Goal: Task Accomplishment & Management: Complete application form

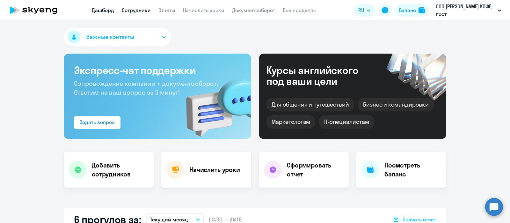
click at [143, 9] on link "Сотрудники" at bounding box center [136, 10] width 29 height 6
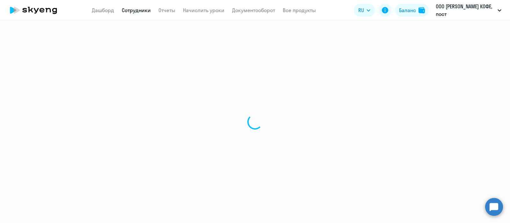
select select "30"
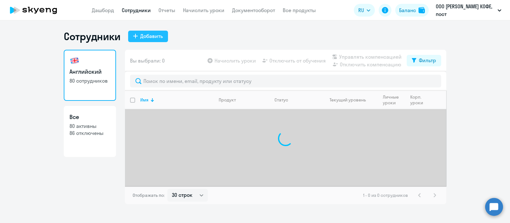
click at [153, 36] on div "Добавить" at bounding box center [151, 36] width 23 height 8
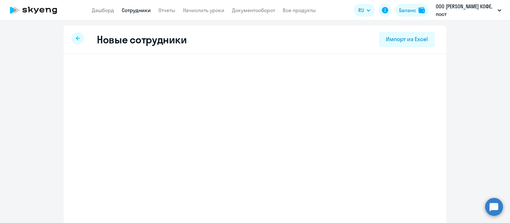
select select "english_adult_not_native_speaker"
select select "3"
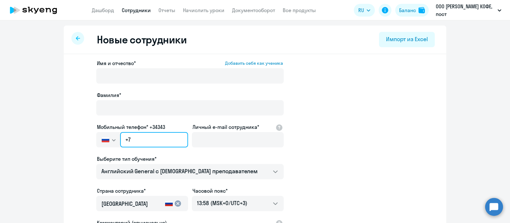
click at [169, 138] on input "+7" at bounding box center [154, 139] width 68 height 15
paste input "[PHONE_NUMBER]"
type input "[PHONE_NUMBER]"
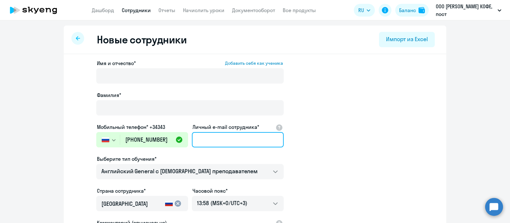
click at [223, 140] on input "Личный e-mail сотрудника*" at bounding box center [238, 139] width 92 height 15
paste input "[EMAIL_ADDRESS][DOMAIN_NAME]"
type input "[EMAIL_ADDRESS][DOMAIN_NAME]"
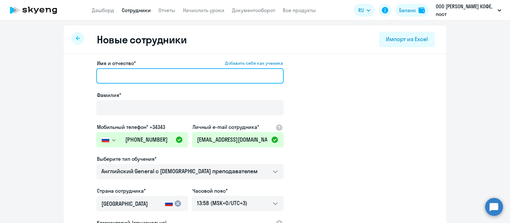
click at [155, 73] on input "Имя и отчество* Добавить себя как ученика" at bounding box center [189, 75] width 187 height 15
paste input "[PERSON_NAME]"
click at [134, 76] on input "[PERSON_NAME]" at bounding box center [189, 75] width 187 height 15
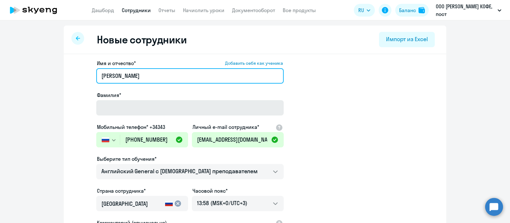
type input "[PERSON_NAME]"
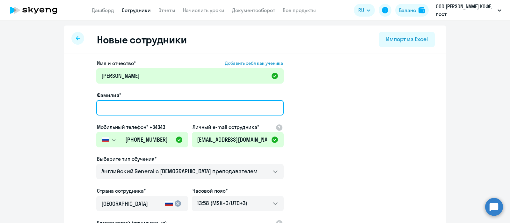
click at [134, 102] on input "Фамилия*" at bounding box center [189, 107] width 187 height 15
paste input "[PERSON_NAME]"
type input "[PERSON_NAME]"
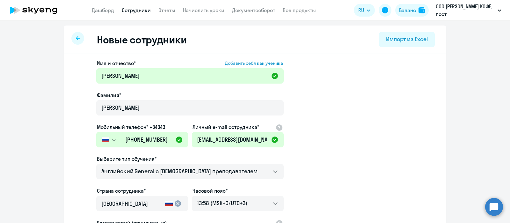
click at [341, 114] on app-new-student-form "Имя и отчество* Добавить себя как ученика [PERSON_NAME]* [PERSON_NAME] Мобильны…" at bounding box center [255, 172] width 362 height 227
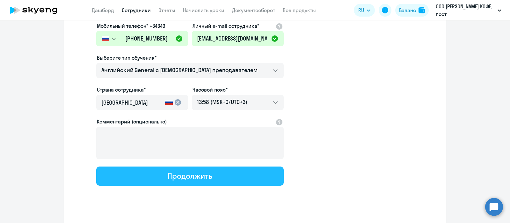
scroll to position [111, 0]
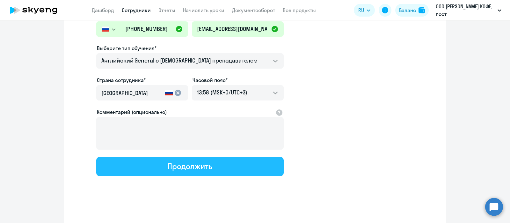
click at [137, 162] on button "Продолжить" at bounding box center [189, 166] width 187 height 19
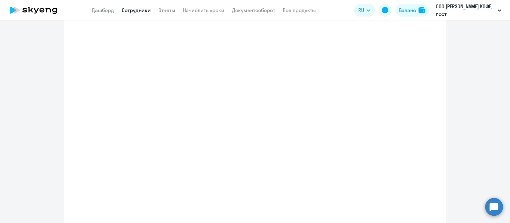
select select "english_adult_not_native_speaker"
select select "3"
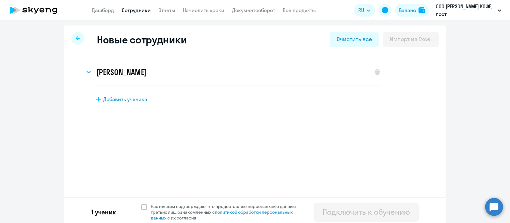
scroll to position [0, 0]
click at [147, 208] on span "Настоящим подтверждаю, что предоставляю персональные данные третьих лиц, ознако…" at bounding box center [225, 211] width 156 height 17
click at [141, 203] on input "Настоящим подтверждаю, что предоставляю персональные данные третьих лиц, ознако…" at bounding box center [141, 203] width 0 height 0
checkbox input "true"
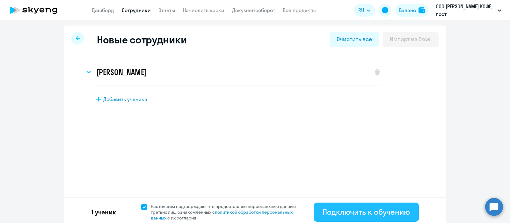
click at [373, 209] on div "Подключить к обучению" at bounding box center [365, 211] width 87 height 10
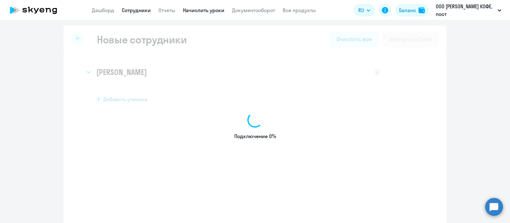
select select "english_adult_not_native_speaker"
select select "3"
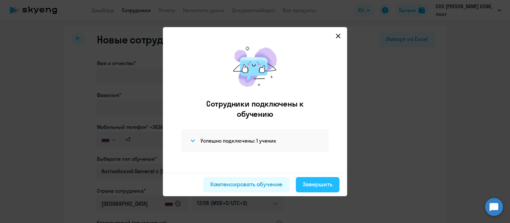
click at [317, 184] on div "Завершить" at bounding box center [318, 184] width 30 height 8
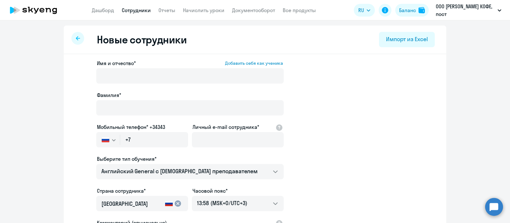
select select "30"
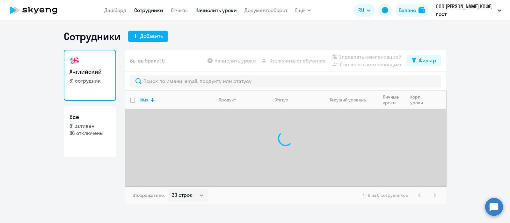
click at [224, 9] on link "Начислить уроки" at bounding box center [215, 10] width 41 height 6
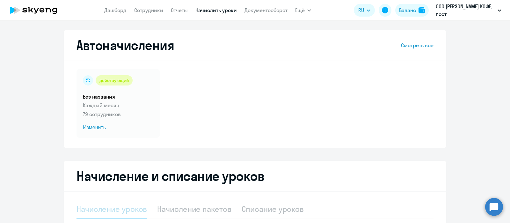
select select "10"
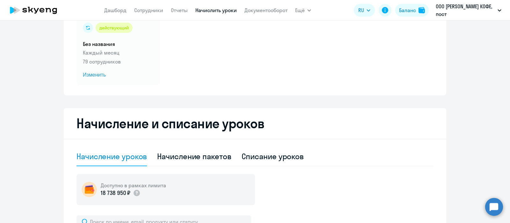
scroll to position [159, 0]
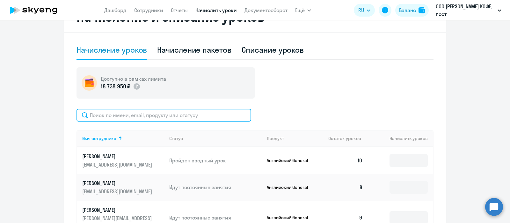
click at [175, 114] on input "text" at bounding box center [163, 115] width 175 height 13
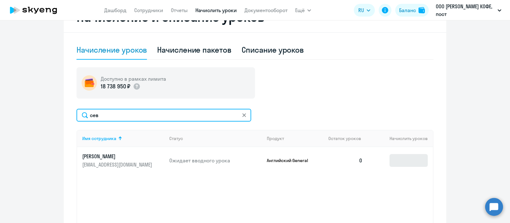
type input "сев"
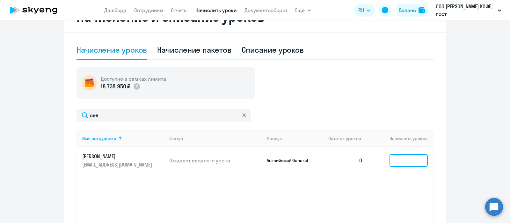
click at [395, 162] on input at bounding box center [408, 160] width 38 height 13
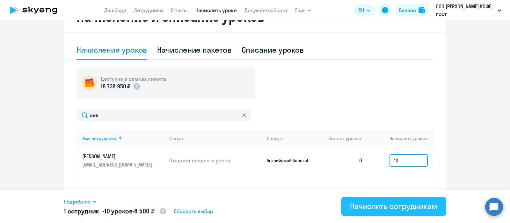
type input "10"
click at [377, 203] on div "Начислить сотрудникам" at bounding box center [393, 206] width 87 height 10
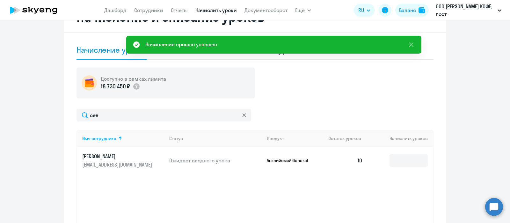
scroll to position [0, 0]
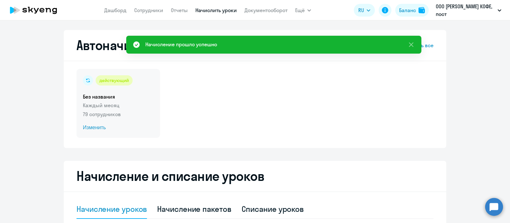
click at [126, 95] on h5 "Без названия" at bounding box center [118, 96] width 71 height 7
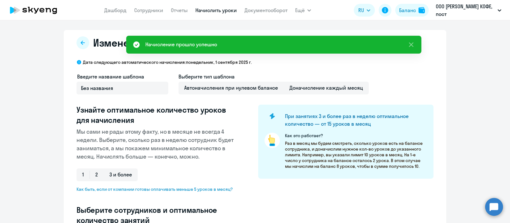
scroll to position [159, 0]
select select "10"
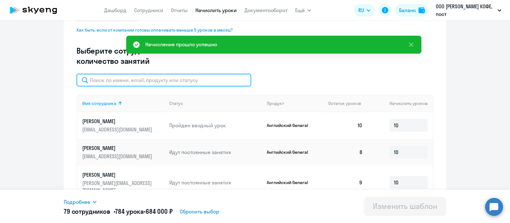
click at [128, 79] on input "text" at bounding box center [163, 80] width 175 height 13
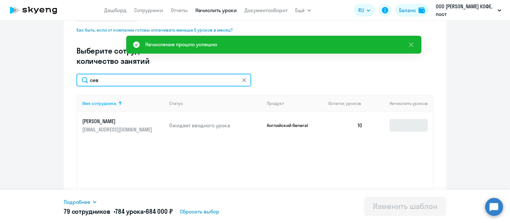
type input "сев"
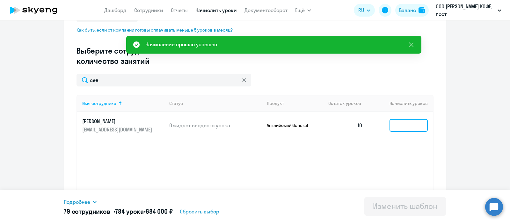
click at [410, 127] on input at bounding box center [408, 125] width 38 height 13
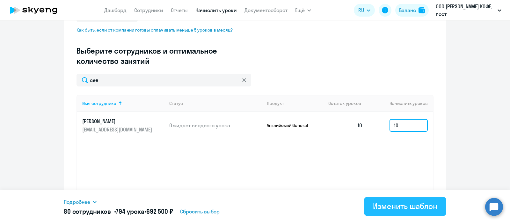
type input "10"
click at [386, 205] on div "Изменить шаблон" at bounding box center [405, 206] width 64 height 10
